Goal: Task Accomplishment & Management: Complete application form

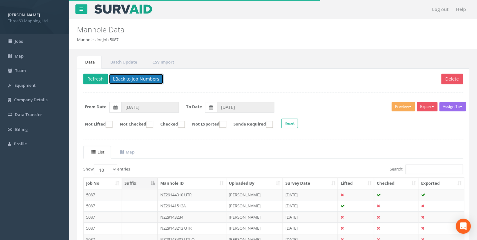
click at [129, 81] on button "Back to Job Numbers" at bounding box center [136, 79] width 55 height 11
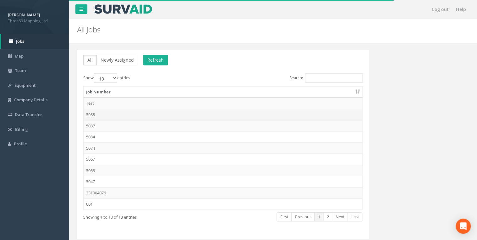
click at [97, 113] on td "5088" at bounding box center [223, 114] width 279 height 11
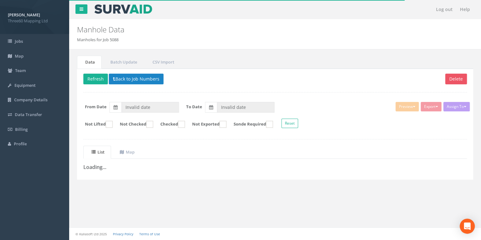
type input "[DATE]"
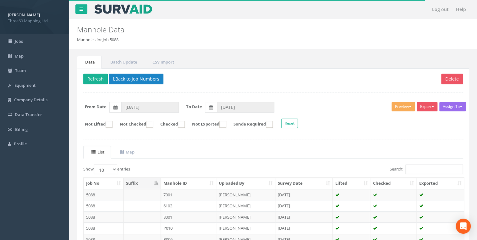
scroll to position [109, 0]
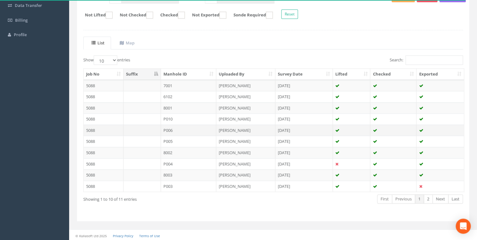
click at [179, 129] on td "P006" at bounding box center [189, 130] width 56 height 11
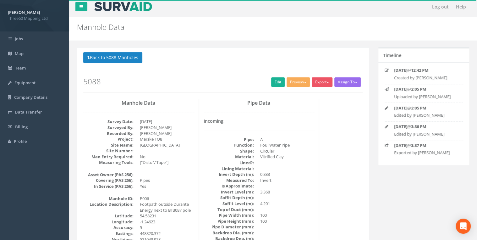
scroll to position [0, 0]
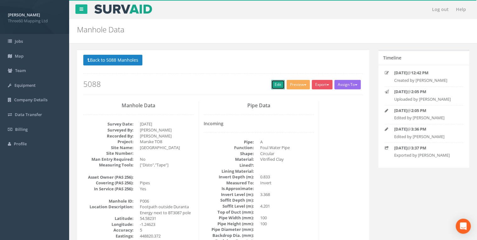
click at [273, 87] on link "Edit" at bounding box center [278, 84] width 14 height 9
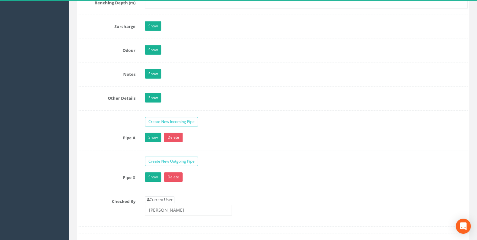
scroll to position [906, 0]
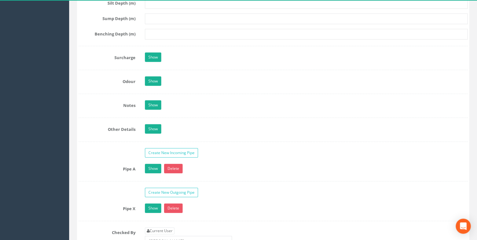
click at [153, 102] on link "Show" at bounding box center [153, 104] width 16 height 9
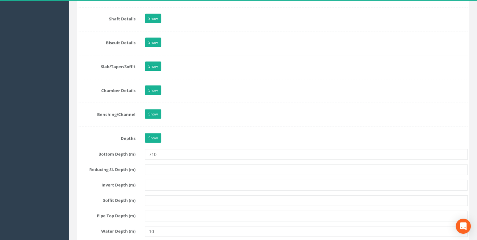
scroll to position [671, 0]
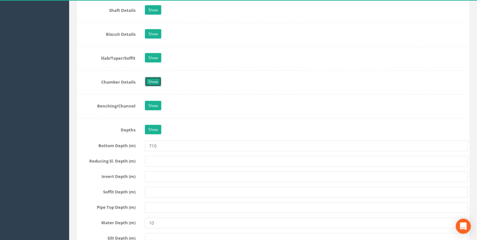
click at [156, 77] on link "Show" at bounding box center [153, 81] width 16 height 9
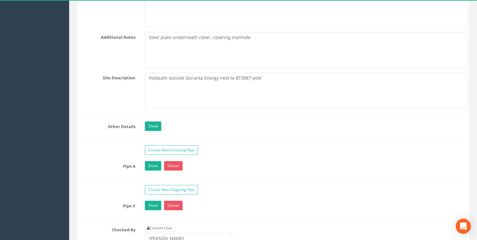
scroll to position [1341, 0]
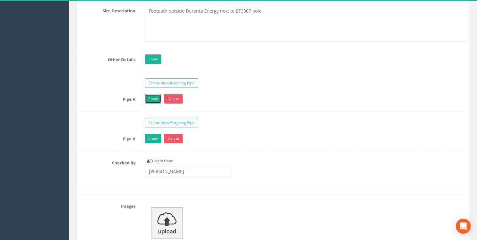
click at [150, 97] on link "Show" at bounding box center [153, 98] width 16 height 9
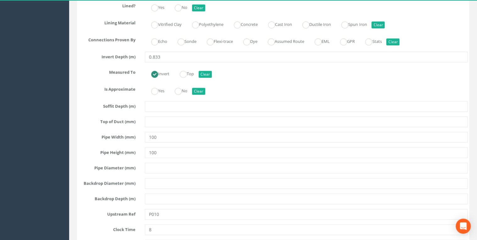
scroll to position [1610, 0]
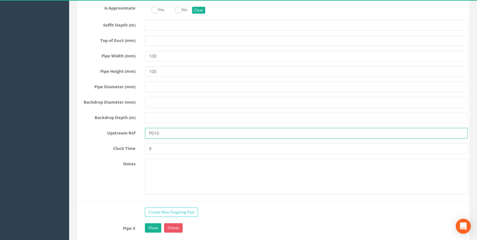
drag, startPoint x: 166, startPoint y: 127, endPoint x: 148, endPoint y: 127, distance: 17.6
click at [148, 128] on input "P010" at bounding box center [306, 133] width 323 height 11
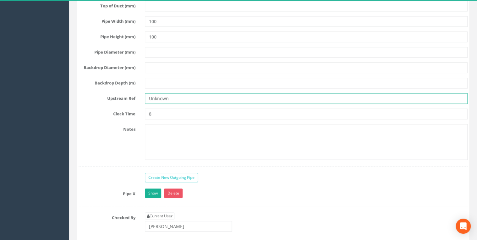
scroll to position [1710, 0]
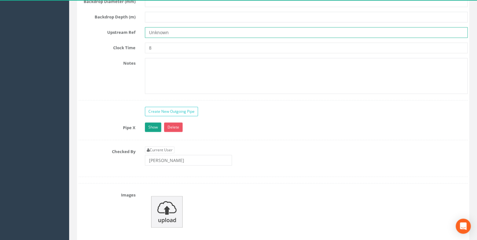
type input "Unknown"
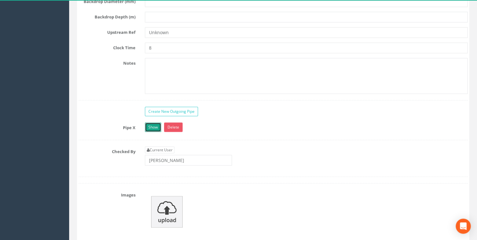
click at [157, 125] on link "Show" at bounding box center [153, 126] width 16 height 9
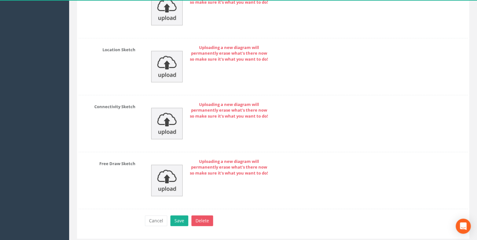
scroll to position [3192, 0]
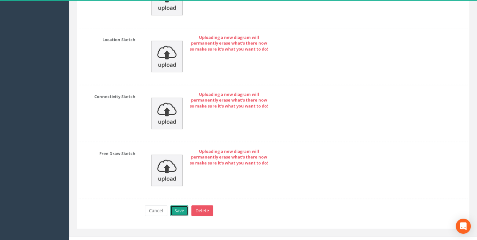
click at [185, 205] on button "Save" at bounding box center [179, 210] width 18 height 11
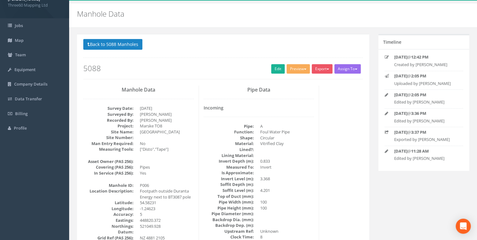
scroll to position [0, 0]
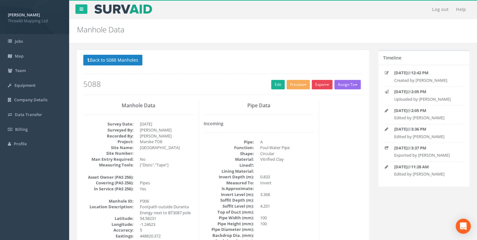
click at [322, 84] on button "Export" at bounding box center [322, 84] width 21 height 9
click at [309, 98] on link "360 Manhole" at bounding box center [309, 98] width 48 height 10
